Goal: Information Seeking & Learning: Learn about a topic

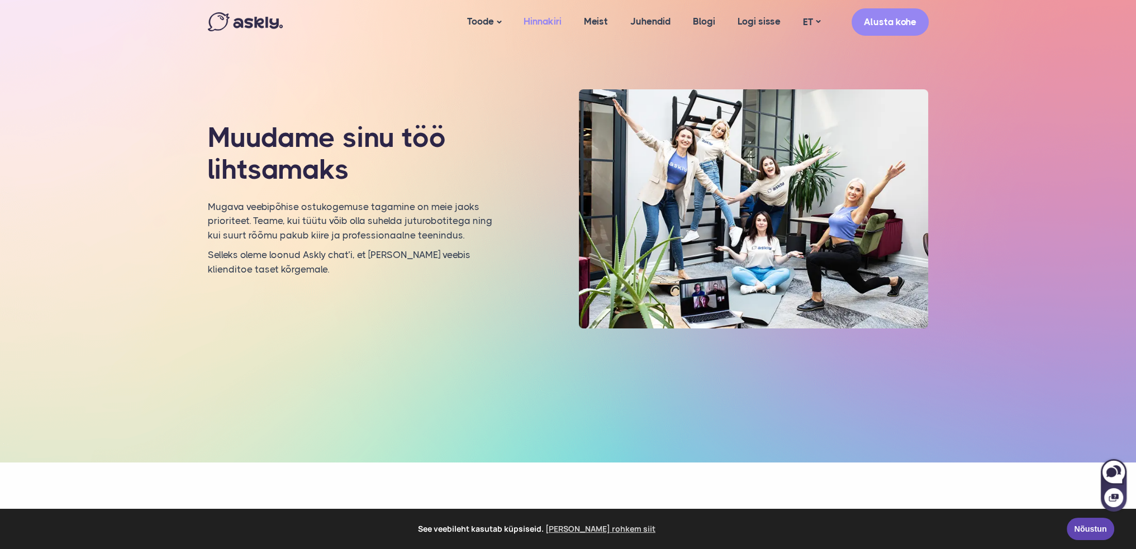
click at [539, 21] on link "Hinnakiri" at bounding box center [542, 21] width 60 height 43
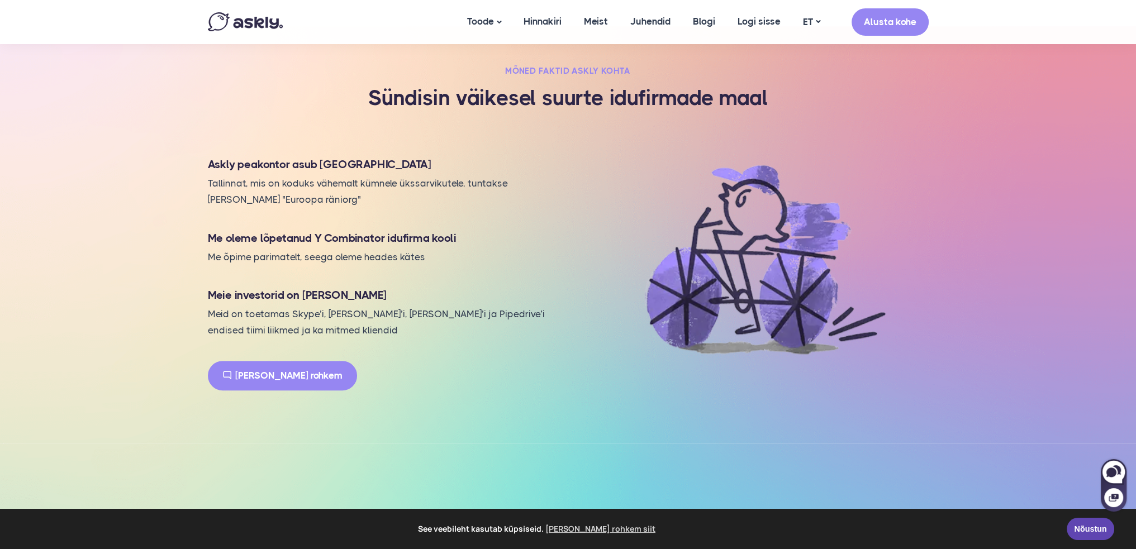
scroll to position [1062, 0]
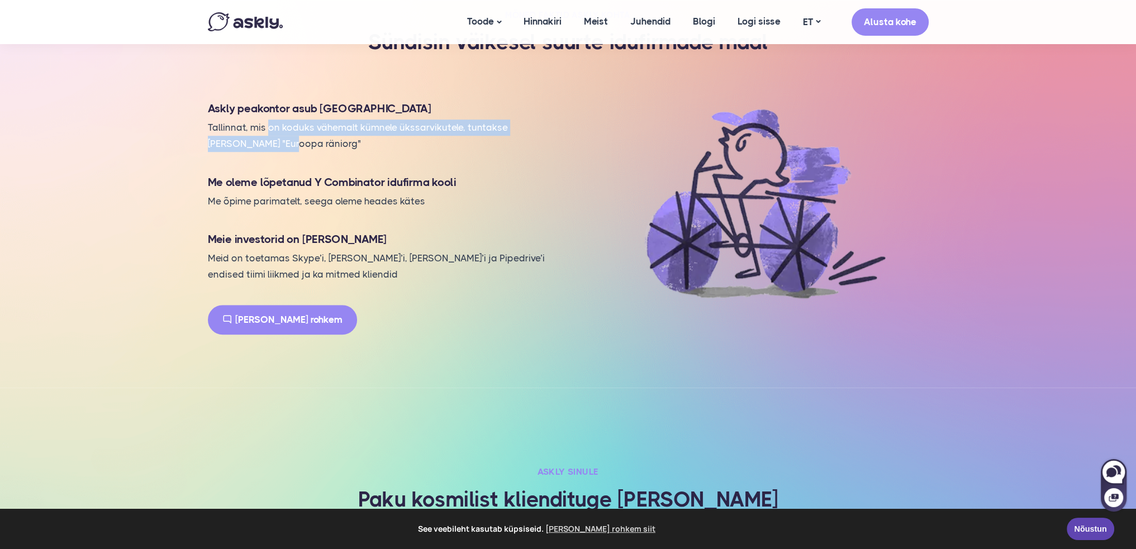
drag, startPoint x: 266, startPoint y: 112, endPoint x: 258, endPoint y: 134, distance: 23.3
click at [258, 134] on p "Tallinnat, mis on koduks vähemalt kümnele ükssarvikutele, tuntakse ka kui "Euro…" at bounding box center [381, 136] width 346 height 32
click at [287, 133] on p "Tallinnat, mis on koduks vähemalt kümnele ükssarvikutele, tuntakse ka kui "Euro…" at bounding box center [381, 136] width 346 height 32
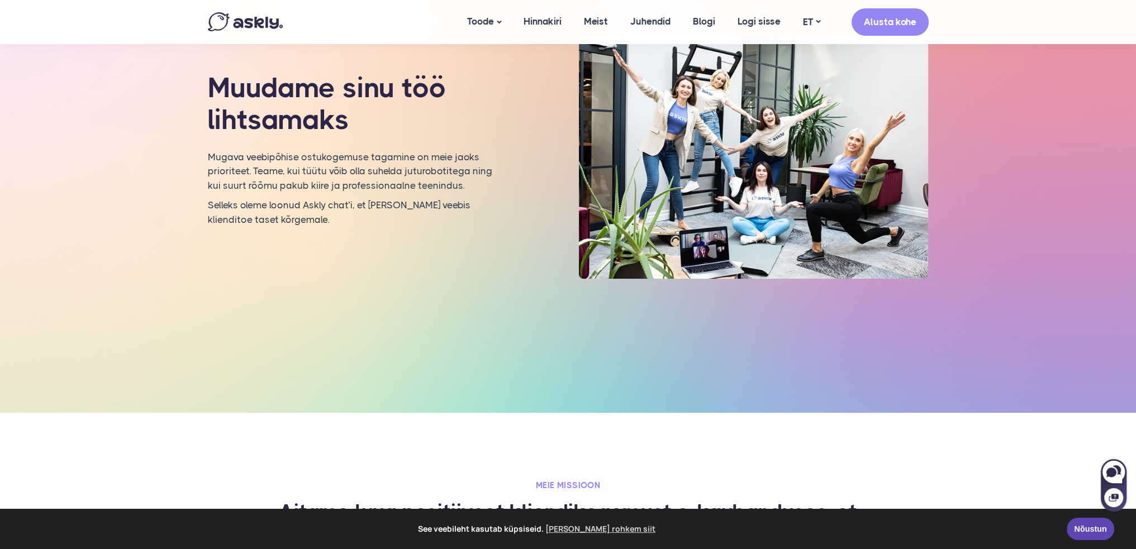
scroll to position [0, 0]
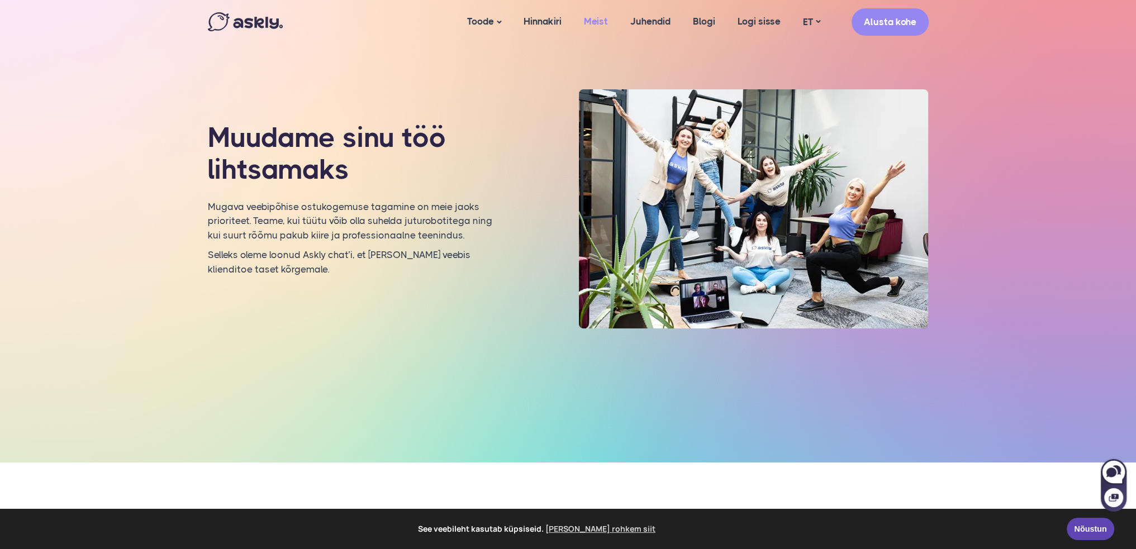
click at [608, 22] on link "Meist" at bounding box center [596, 21] width 46 height 43
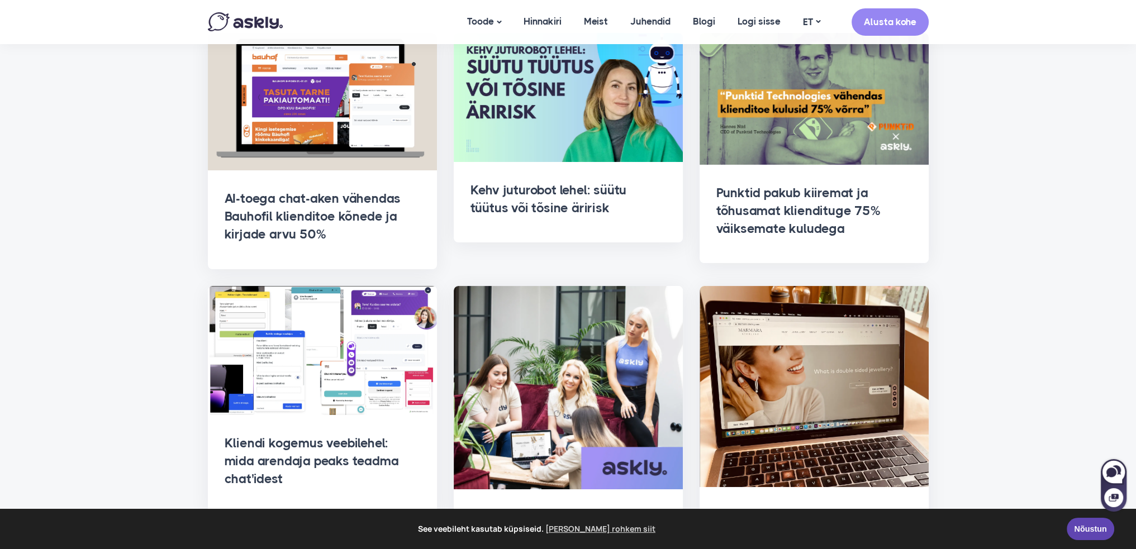
scroll to position [224, 0]
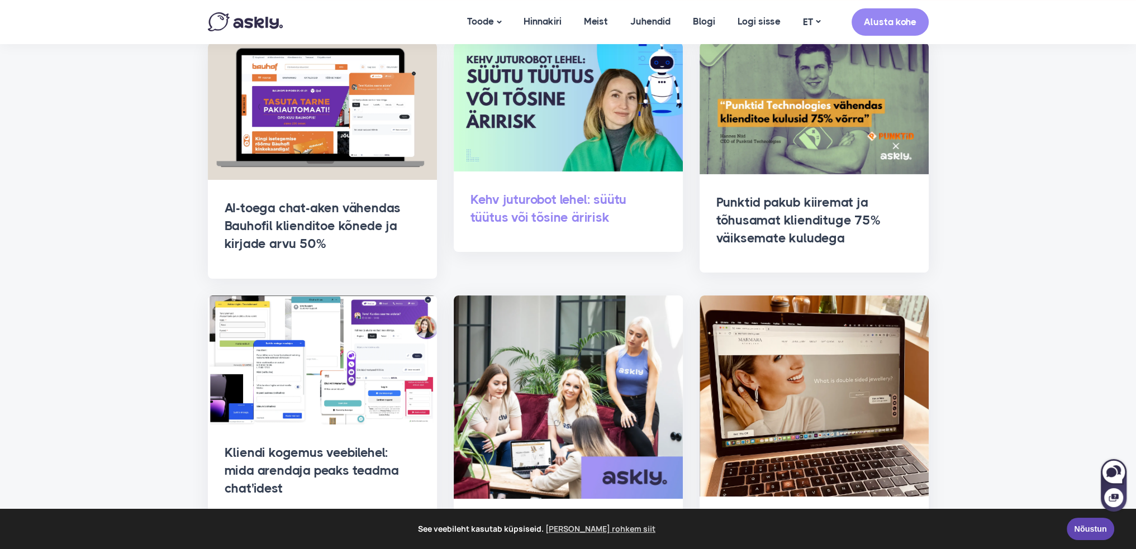
click at [563, 210] on link "Kehv juturobot lehel: süütu tüütus või tõsine äririsk" at bounding box center [549, 208] width 156 height 33
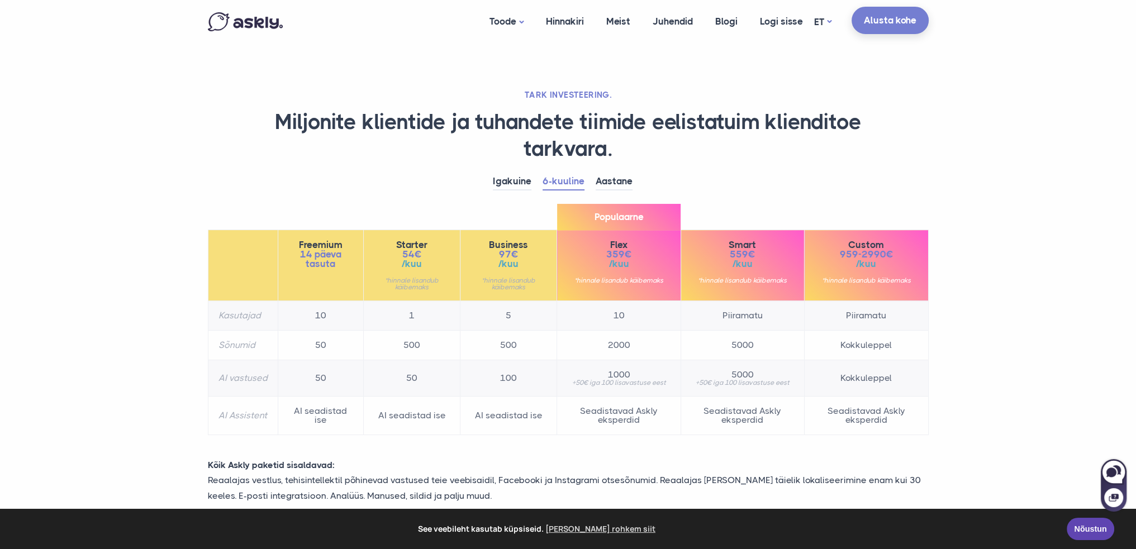
click at [893, 25] on link "Alusta kohe" at bounding box center [890, 20] width 77 height 27
click at [236, 21] on img at bounding box center [245, 21] width 75 height 19
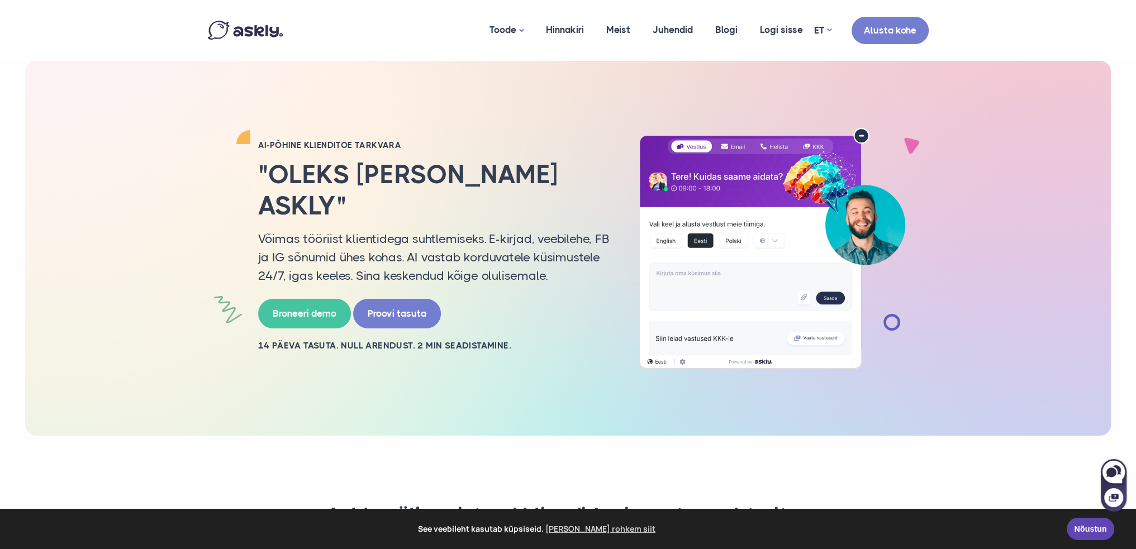
drag, startPoint x: 277, startPoint y: 298, endPoint x: 530, endPoint y: 364, distance: 261.0
click at [530, 364] on div "AI-PÕHINE KLIENDITOE TARKVARA "Oleks igal lehel Askly" Võimas tööriist klientid…" at bounding box center [568, 248] width 738 height 241
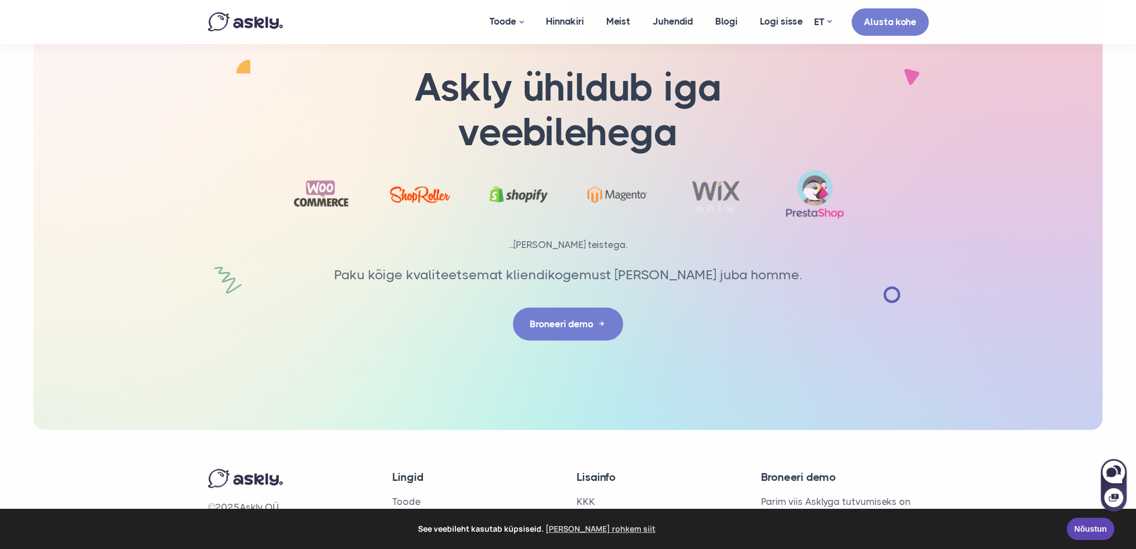
scroll to position [3593, 0]
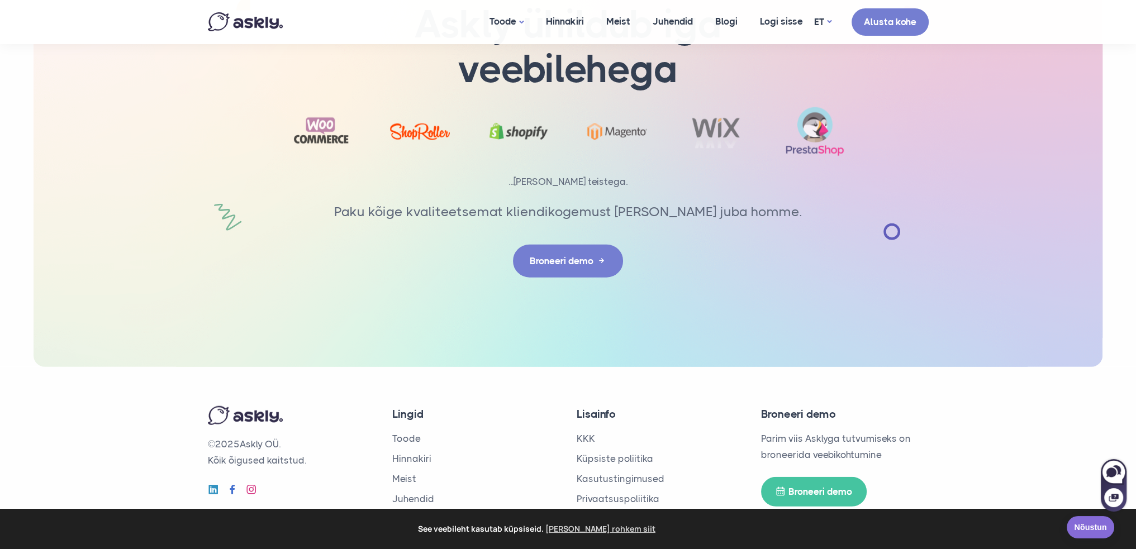
click at [1090, 525] on link "Nõustun" at bounding box center [1090, 527] width 47 height 22
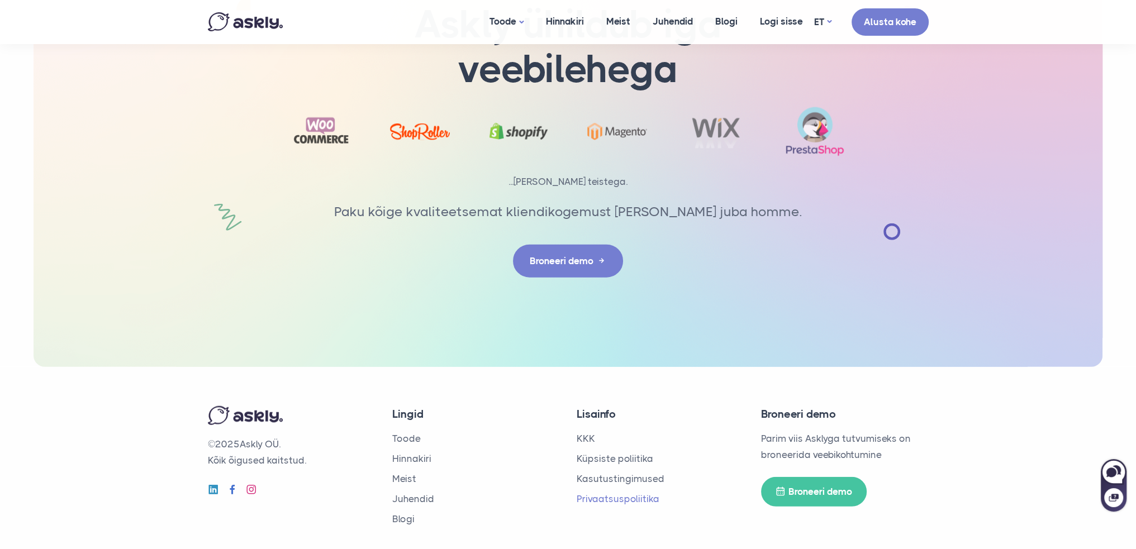
click at [612, 493] on link "Privaatsuspoliitika" at bounding box center [618, 498] width 83 height 11
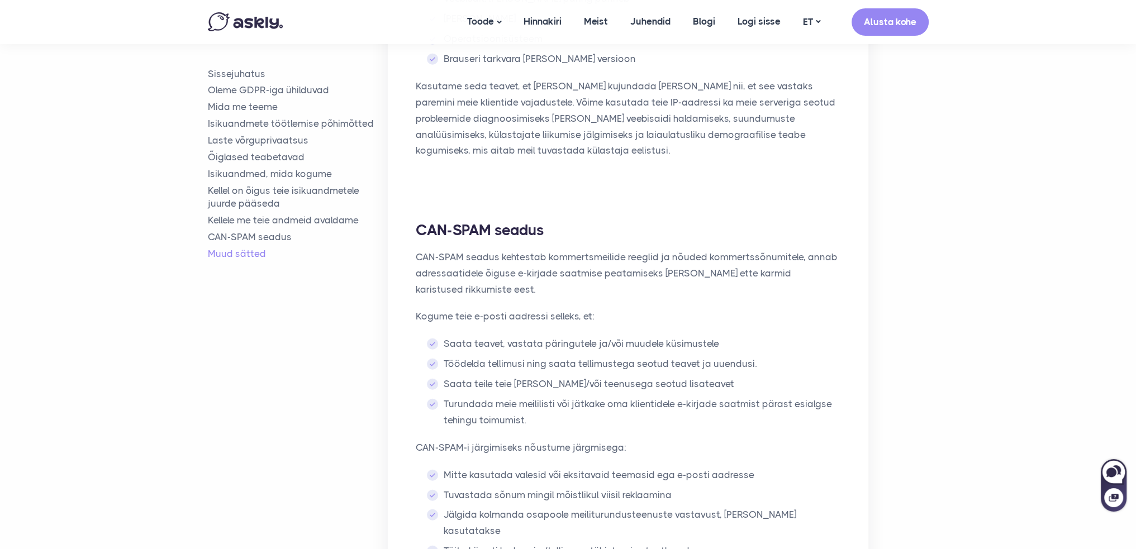
scroll to position [4129, 0]
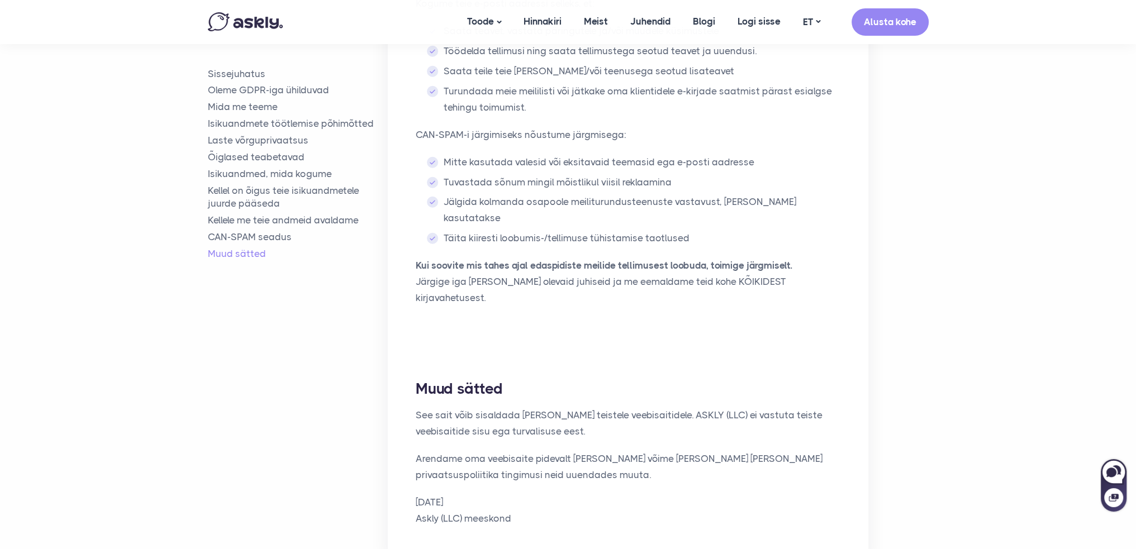
scroll to position [3961, 0]
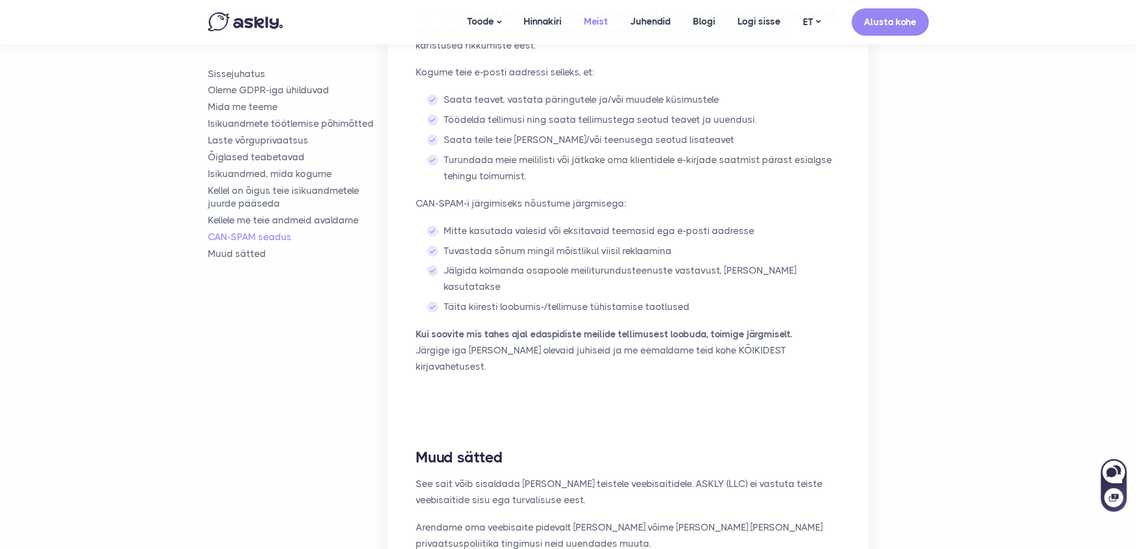
click at [601, 22] on link "Meist" at bounding box center [596, 21] width 46 height 43
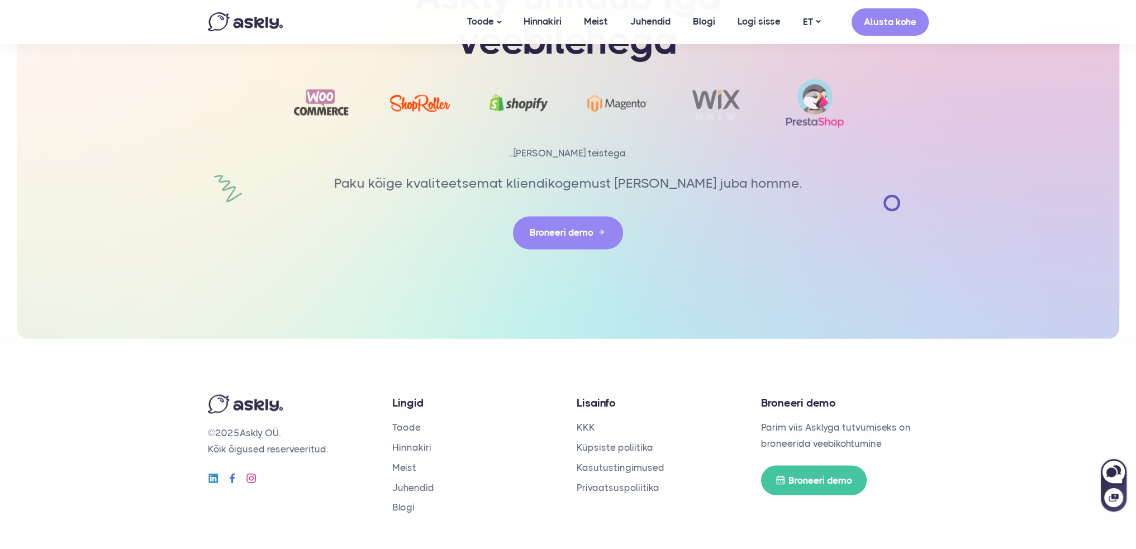
scroll to position [2477, 0]
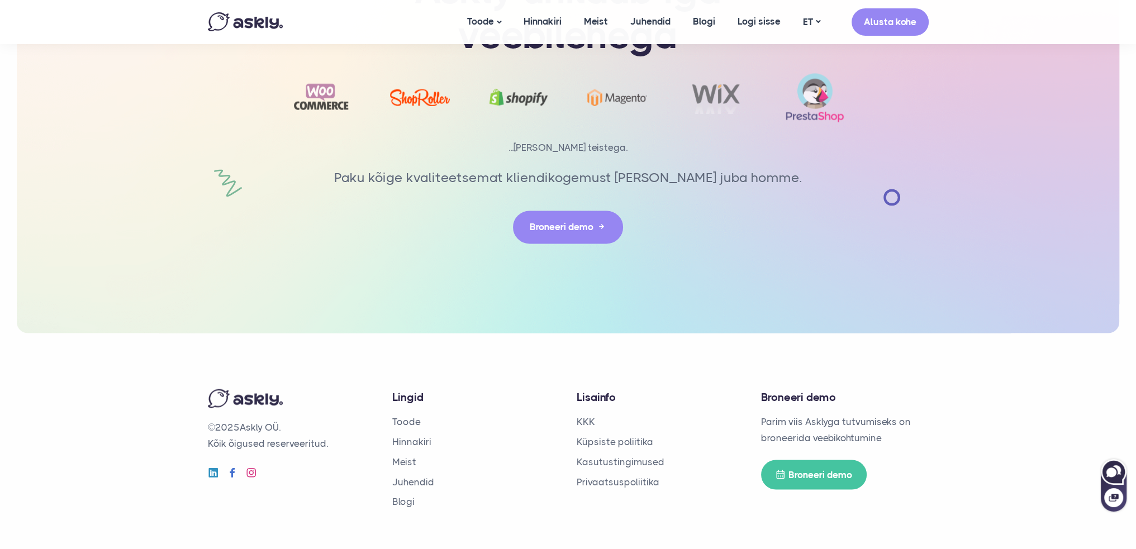
click at [1120, 473] on icon at bounding box center [1117, 469] width 8 height 9
select select "**"
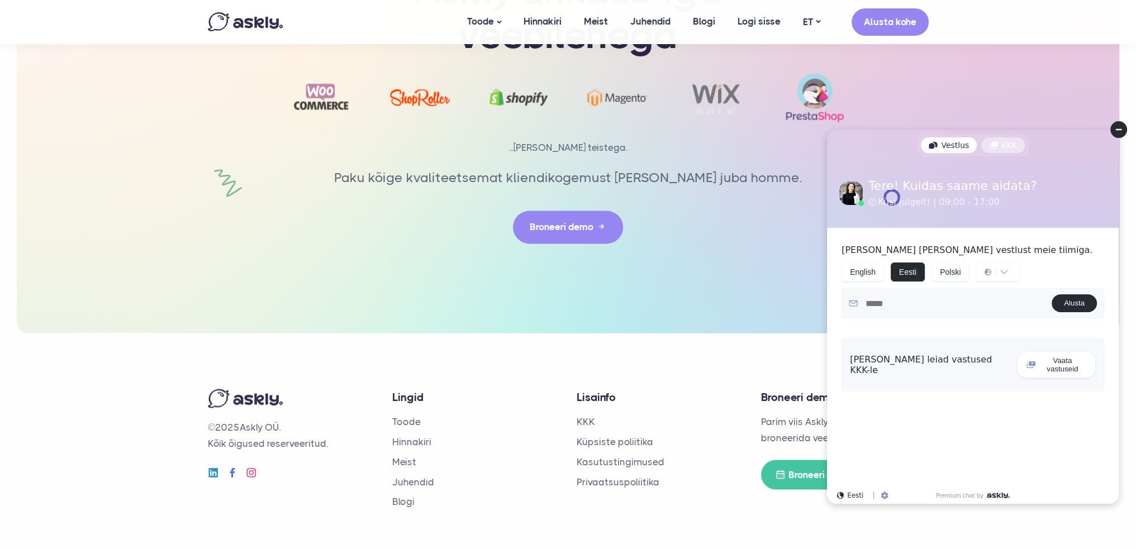
click at [992, 153] on div "KKK" at bounding box center [1003, 145] width 44 height 16
select select "**"
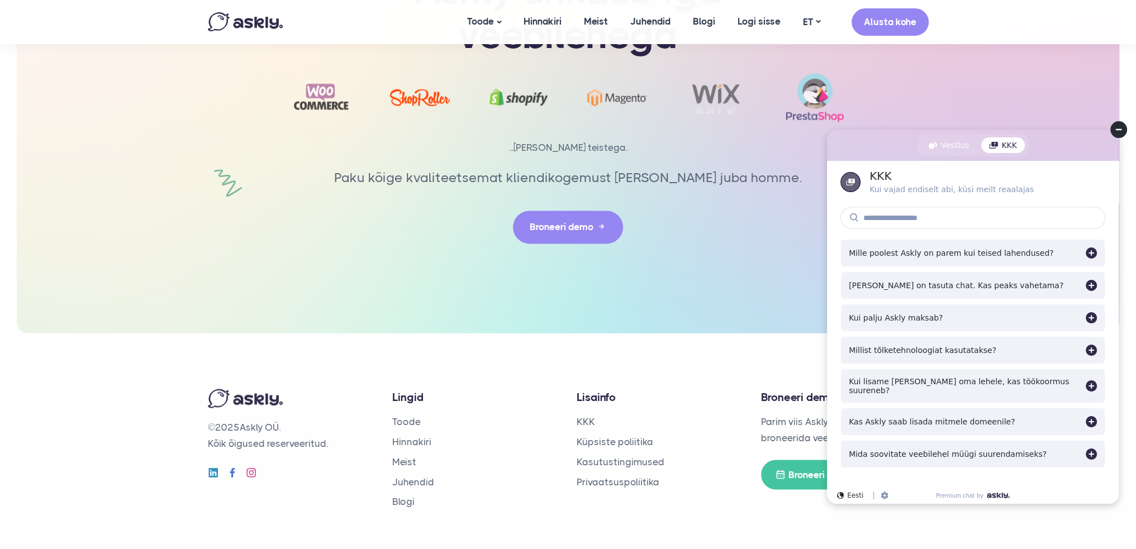
click at [932, 134] on div "Vestlus KKK" at bounding box center [972, 145] width 113 height 22
click at [941, 144] on div "Vestlus" at bounding box center [949, 145] width 56 height 16
select select "**"
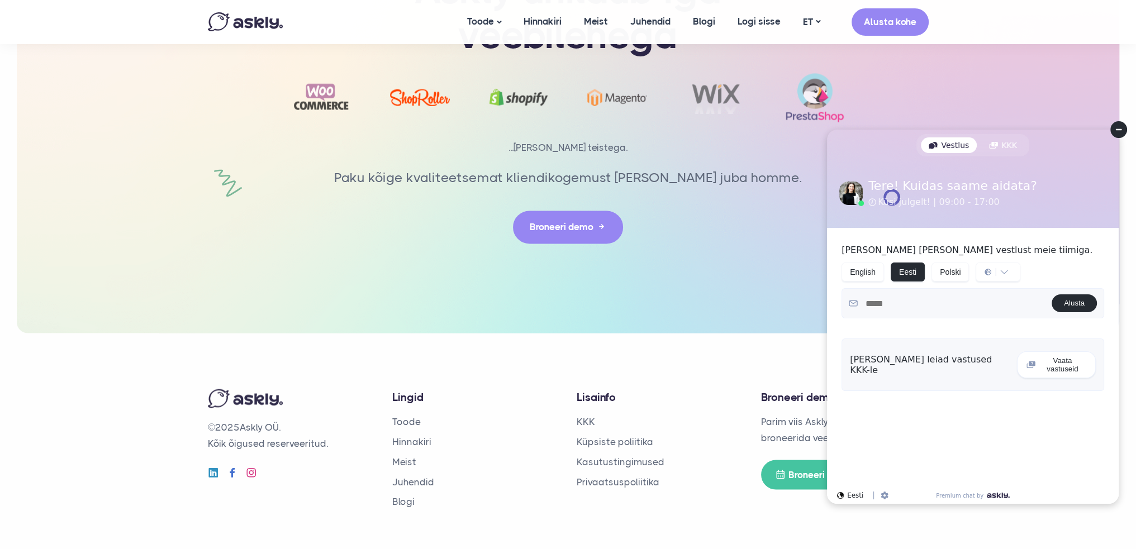
click at [1118, 126] on circle at bounding box center [1118, 129] width 17 height 17
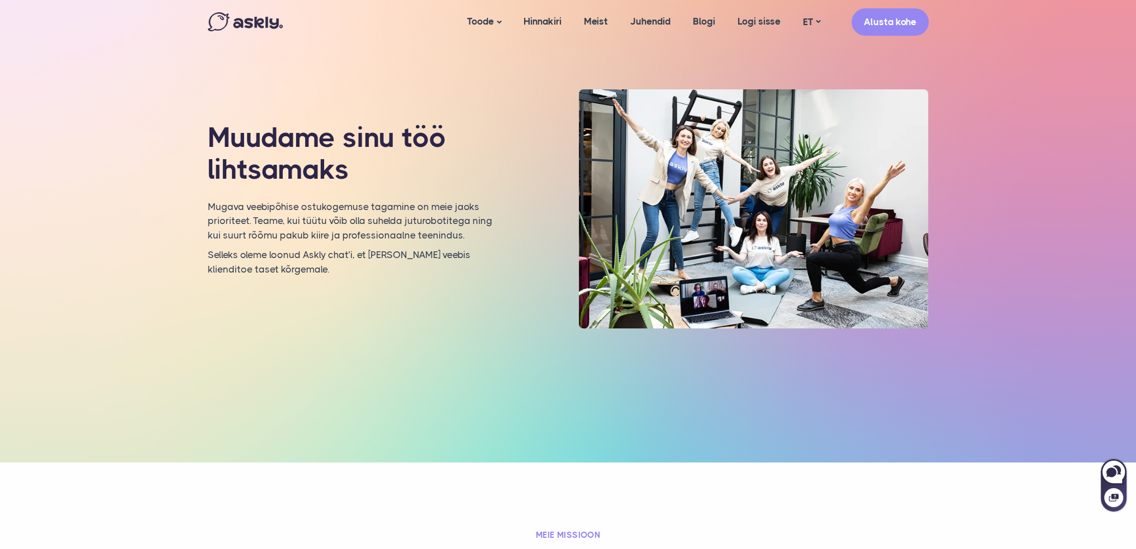
click at [263, 22] on img at bounding box center [245, 21] width 75 height 19
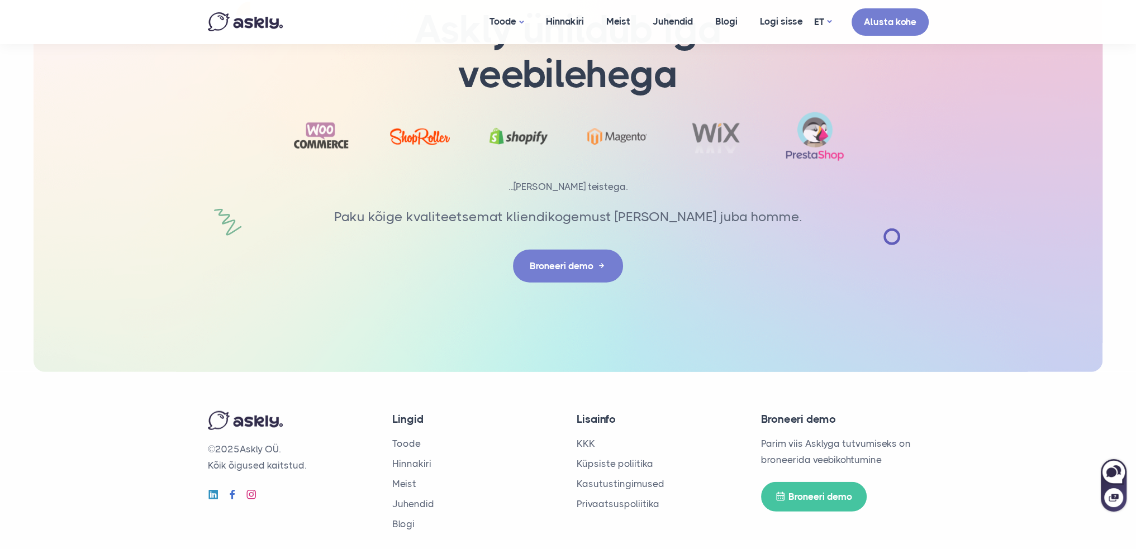
scroll to position [3593, 0]
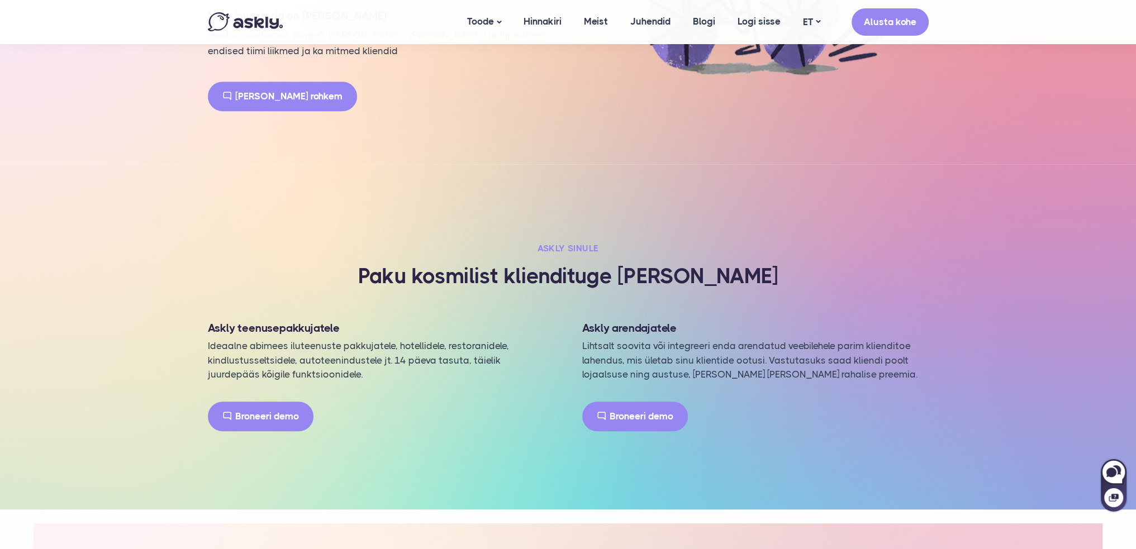
scroll to position [1006, 0]
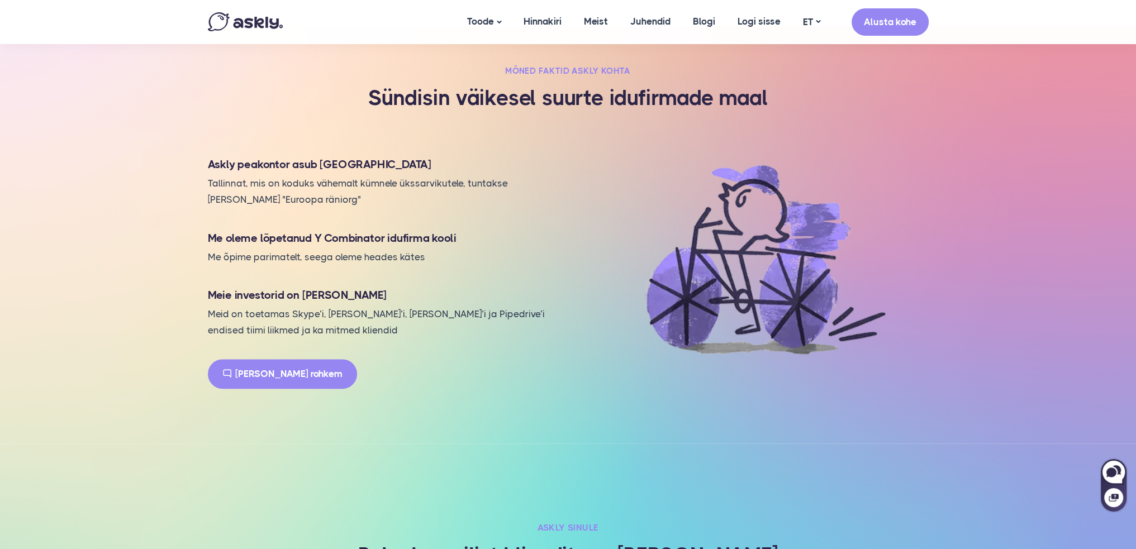
click at [242, 373] on link "Loe rohkem" at bounding box center [282, 374] width 149 height 30
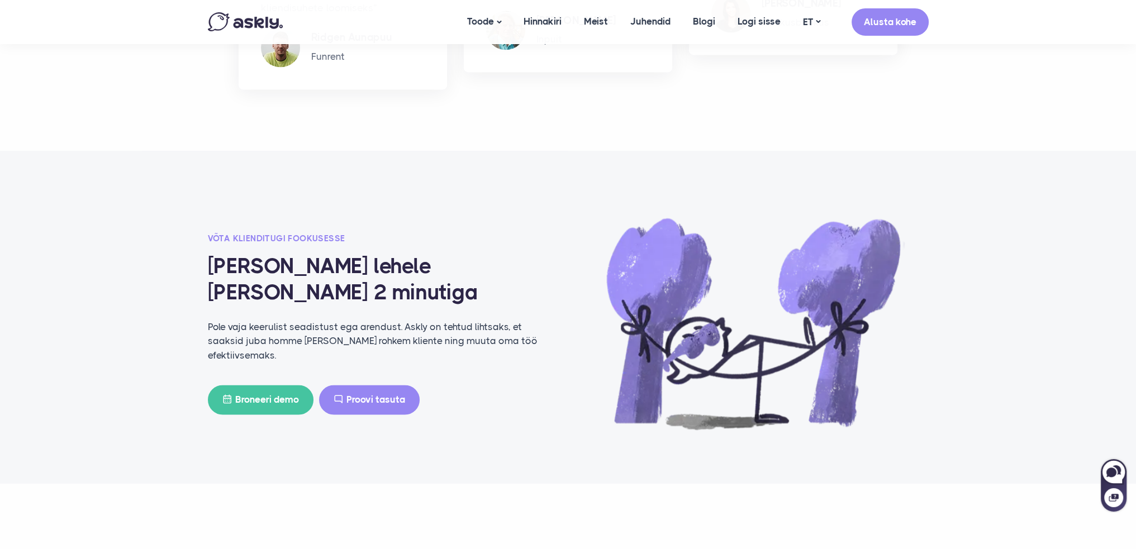
scroll to position [2083, 0]
